Goal: Transaction & Acquisition: Purchase product/service

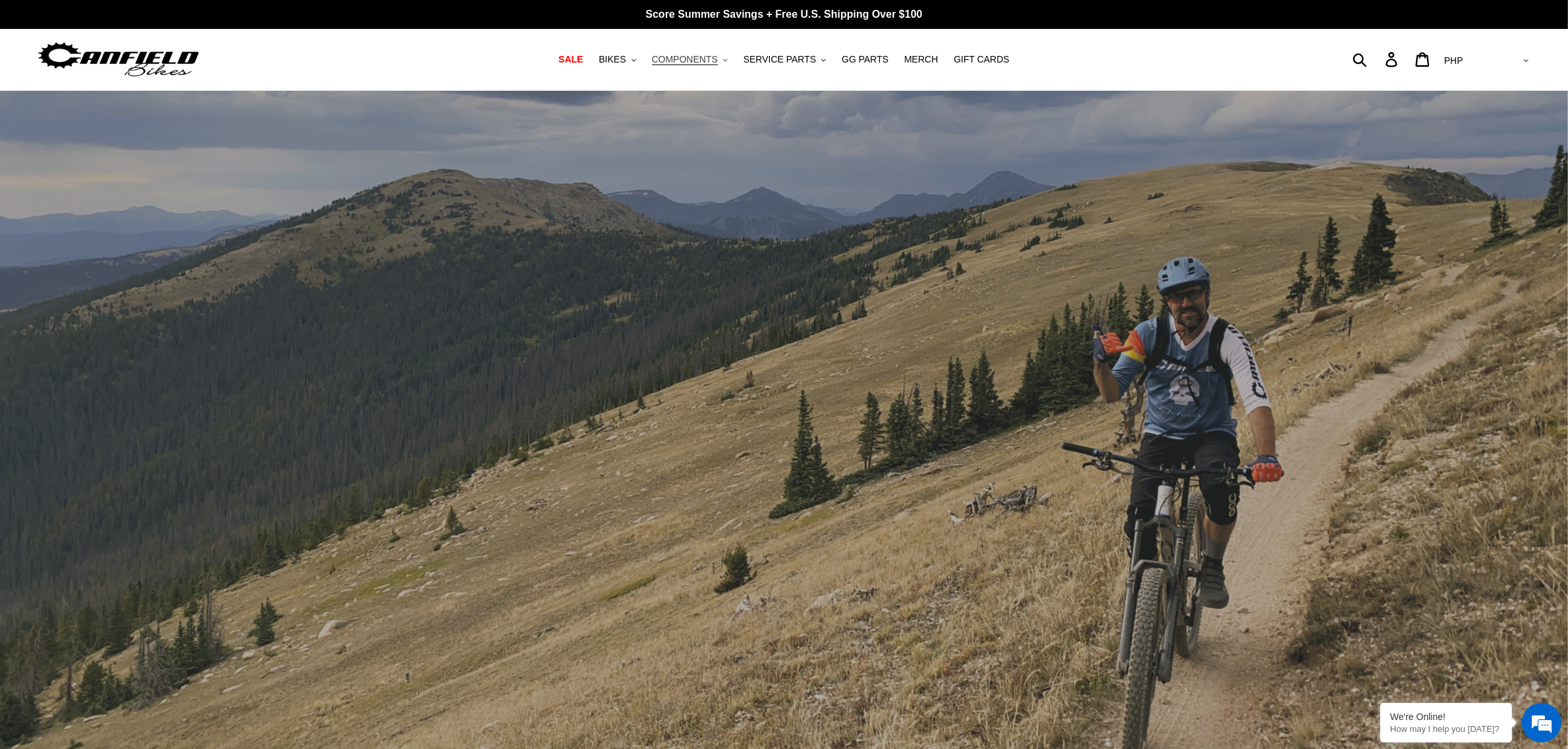
click at [689, 54] on span "COMPONENTS" at bounding box center [685, 60] width 66 height 11
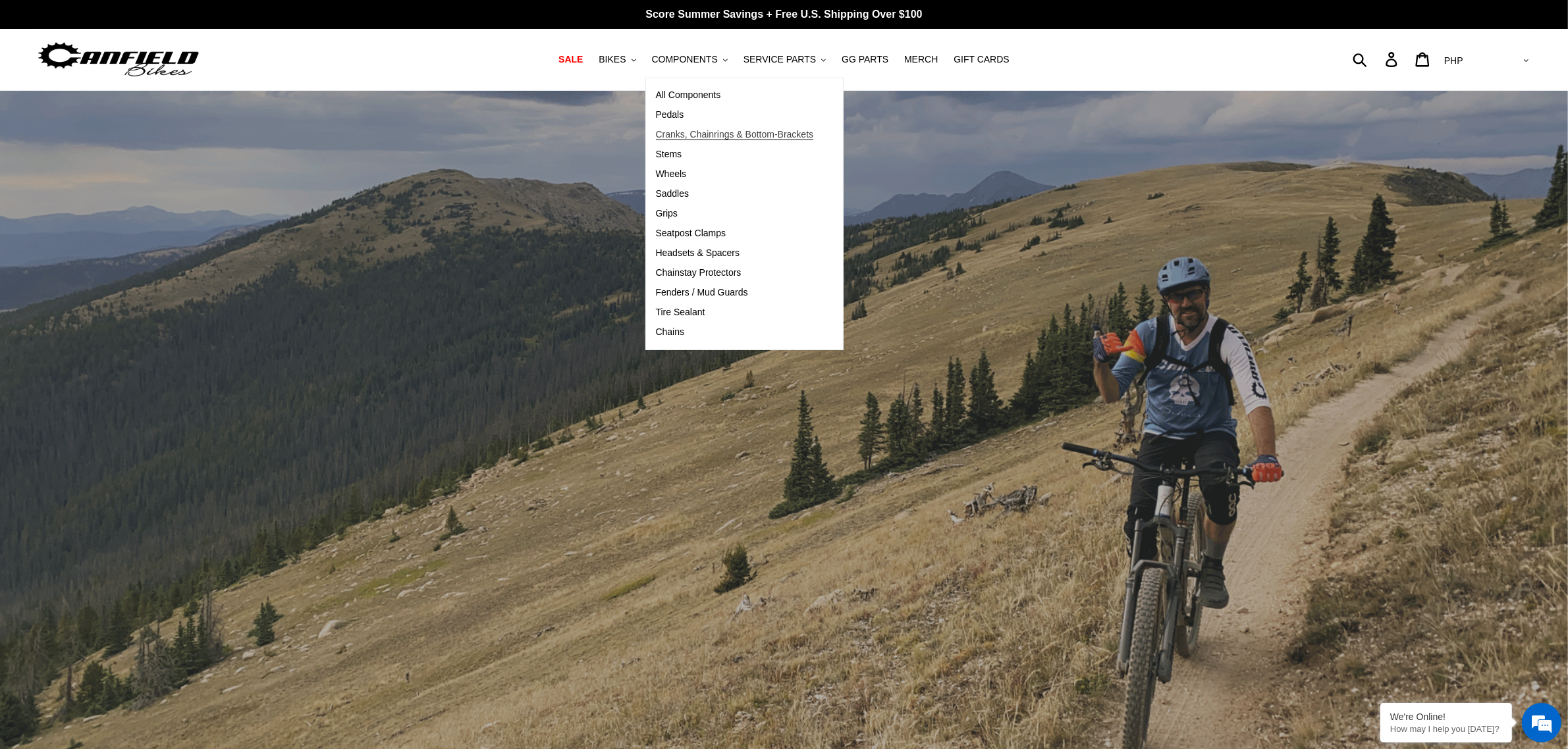
click at [738, 138] on span "Cranks, Chainrings & Bottom-Brackets" at bounding box center [735, 134] width 158 height 11
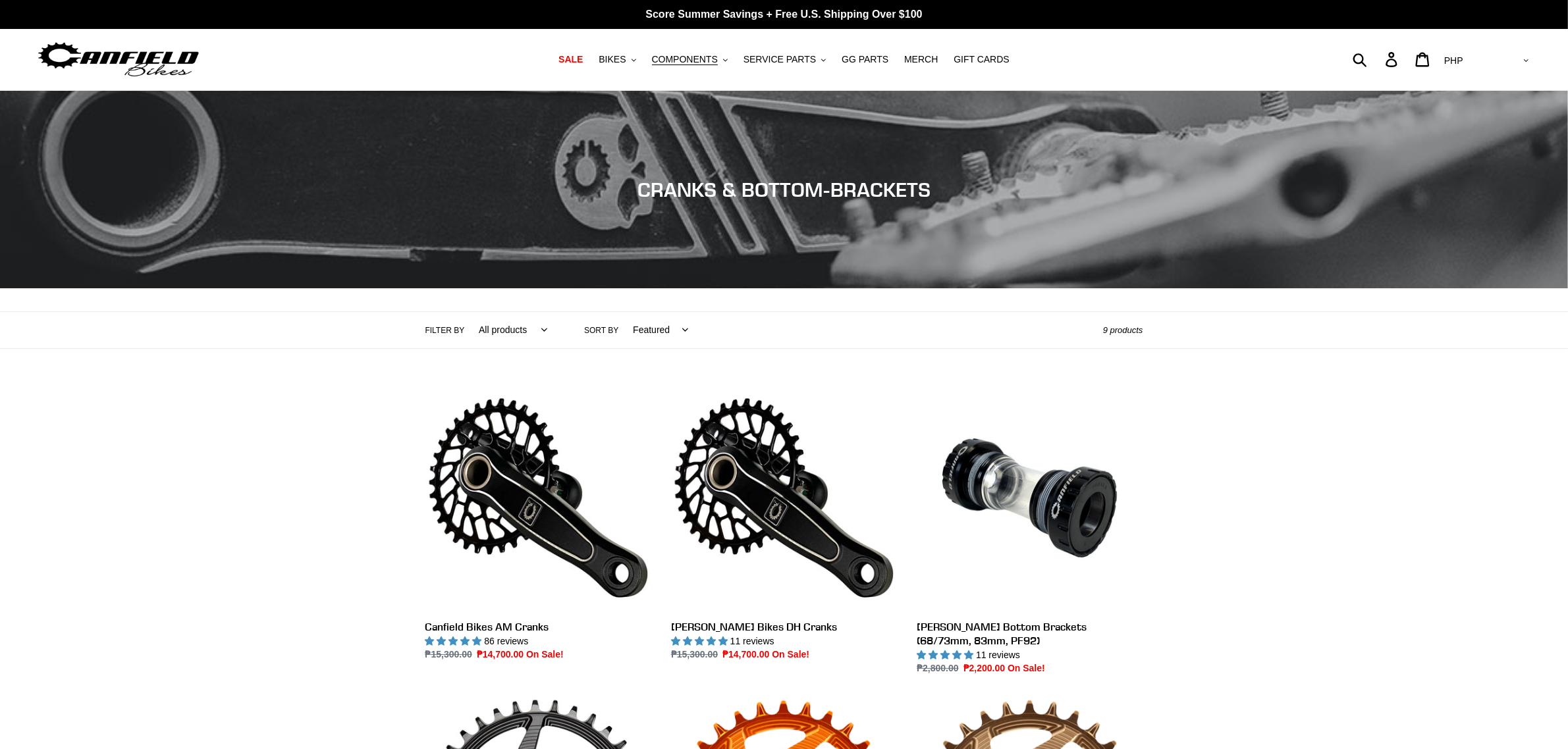
click at [1517, 60] on select "AED AFN ALL AMD ANG AUD AWG AZN [GEOGRAPHIC_DATA] BBD BDT BGN BIF BND [PERSON_N…" at bounding box center [1486, 60] width 93 height 24
click at [995, 551] on link "[PERSON_NAME] Bottom Brackets (68/73mm, 83mm, PF92)" at bounding box center [1030, 530] width 226 height 291
click at [995, 551] on link "Canfield Bottom Brackets (68/73mm, 83mm, PF92)" at bounding box center [1030, 530] width 226 height 291
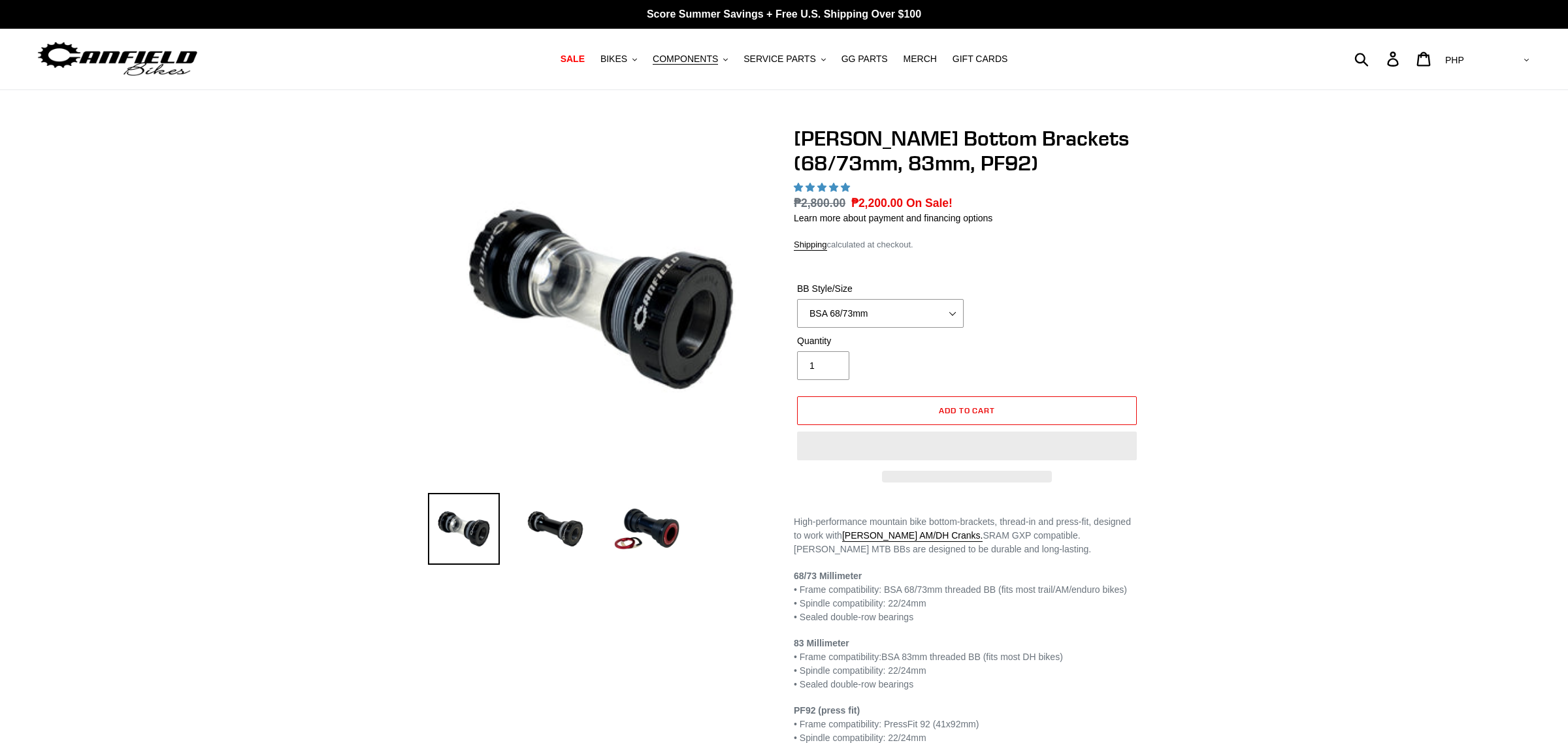
click at [1491, 58] on select "AED AFN ALL AMD ANG AUD AWG AZN BAM BBD BDT BGN BIF BND BOB BSD BWP BZD CAD CDF…" at bounding box center [1486, 60] width 92 height 24
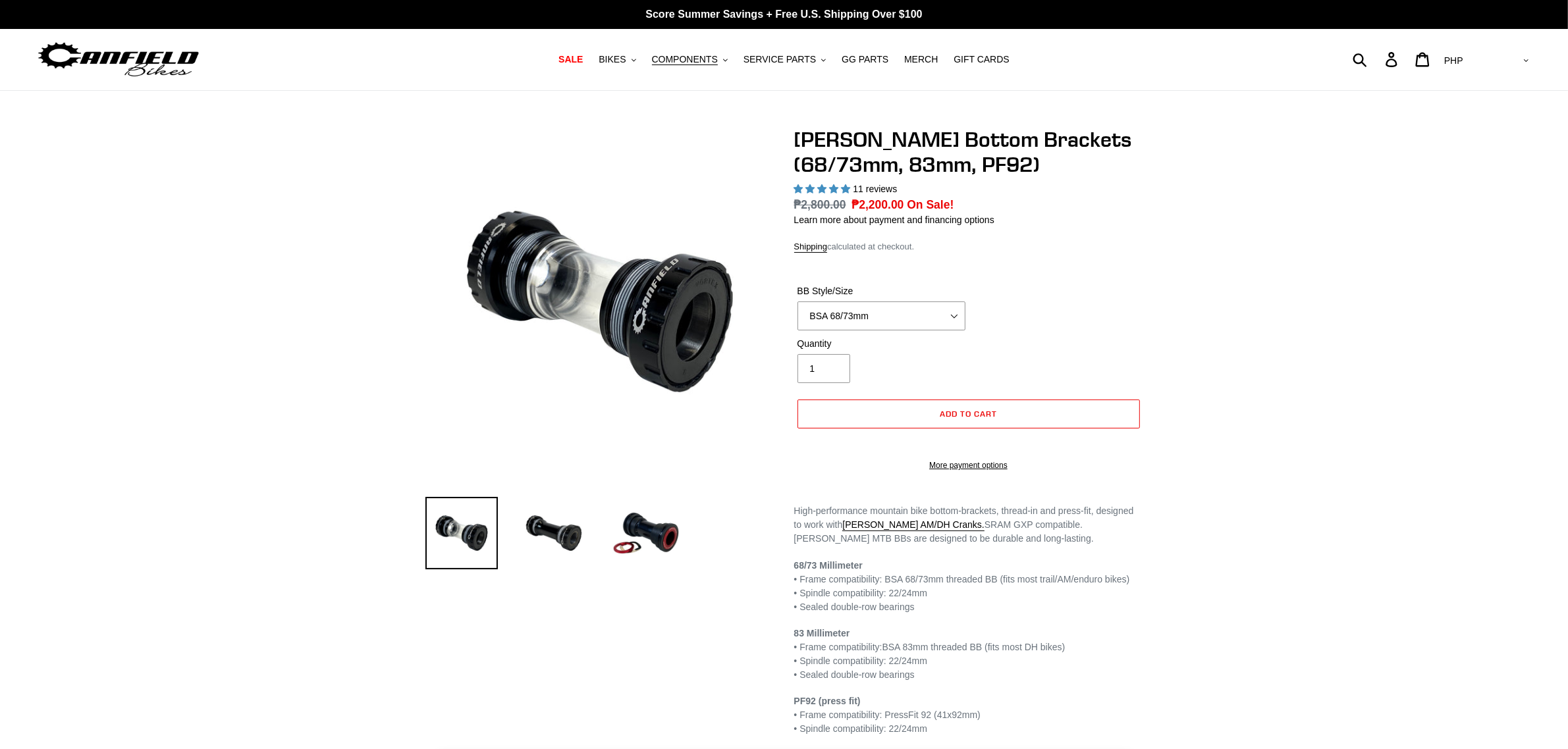
select select "highest-rating"
select select "USD"
click at [1492, 49] on select "AED AFN ALL AMD ANG AUD AWG AZN BAM BBD BDT BGN BIF BND BOB BSD BWP BZD CAD CDF…" at bounding box center [1486, 60] width 93 height 24
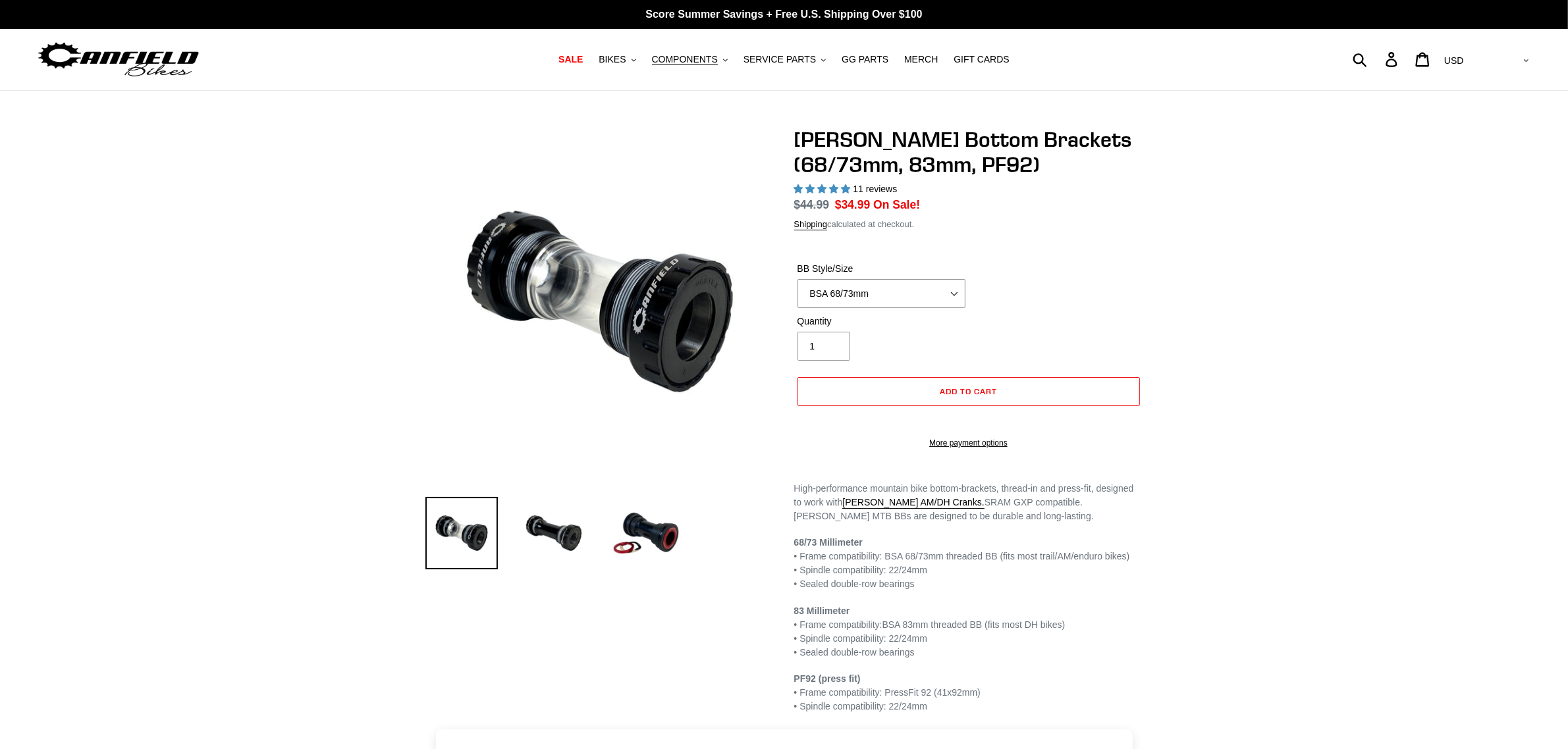
select select "highest-rating"
drag, startPoint x: 795, startPoint y: 137, endPoint x: 1045, endPoint y: 148, distance: 250.2
click at [1045, 148] on h1 "[PERSON_NAME] Bottom Brackets (68/73mm, 83mm, PF92)" at bounding box center [969, 152] width 349 height 51
